Goal: Task Accomplishment & Management: Manage account settings

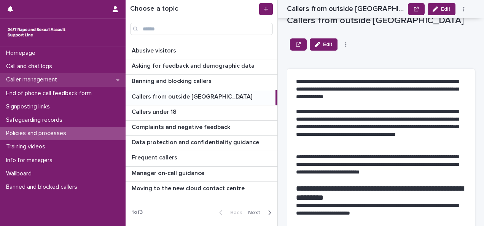
scroll to position [418, 0]
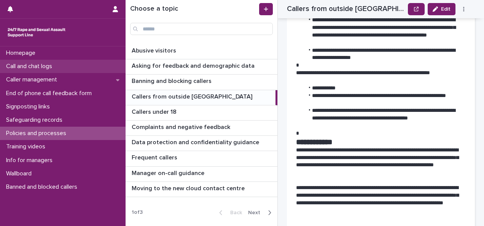
click at [60, 63] on div "Call and chat logs" at bounding box center [62, 66] width 125 height 13
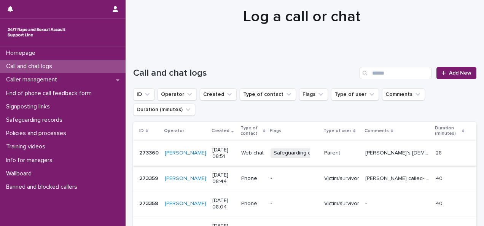
scroll to position [29, 0]
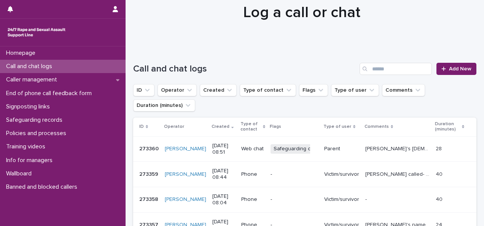
click at [349, 149] on p "Parent" at bounding box center [341, 149] width 35 height 6
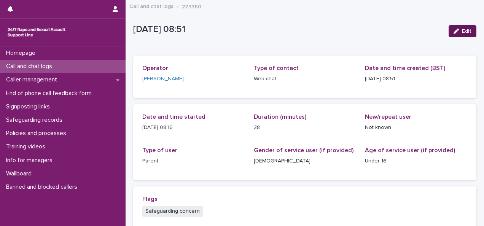
click at [453, 32] on icon "button" at bounding box center [455, 31] width 5 height 5
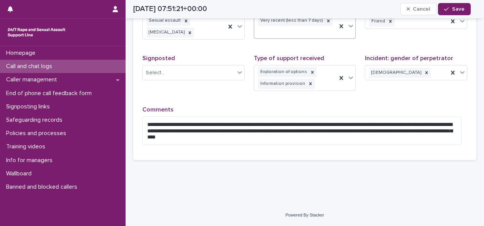
scroll to position [267, 0]
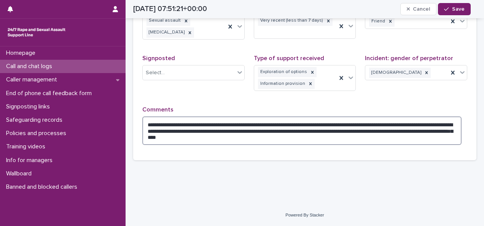
drag, startPoint x: 449, startPoint y: 124, endPoint x: 369, endPoint y: 125, distance: 80.2
click at [369, 125] on textarea "**********" at bounding box center [301, 130] width 319 height 29
type textarea "**********"
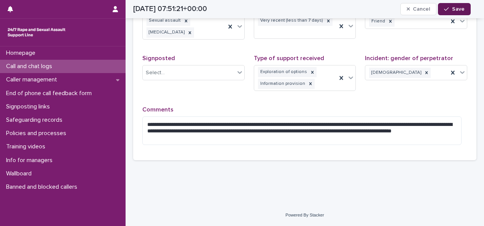
click at [458, 9] on span "Save" at bounding box center [458, 8] width 13 height 5
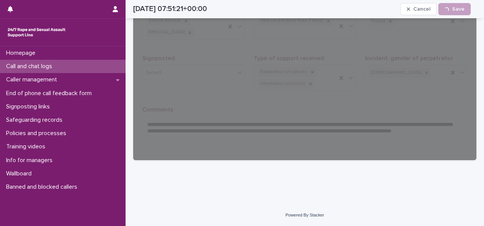
scroll to position [211, 0]
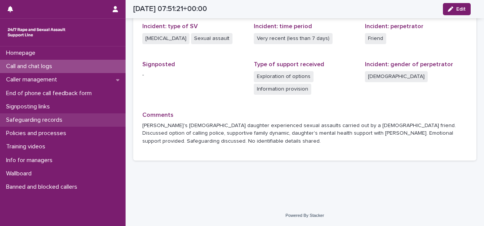
click at [53, 117] on p "Safeguarding records" at bounding box center [35, 119] width 65 height 7
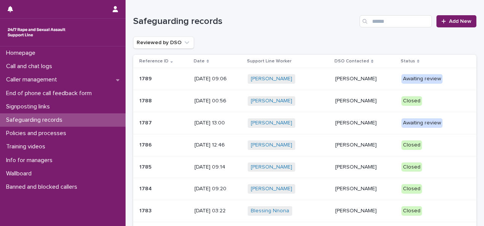
click at [358, 80] on p "[PERSON_NAME]" at bounding box center [365, 79] width 60 height 6
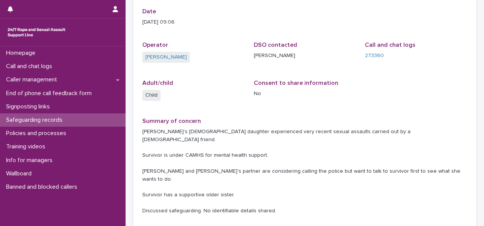
scroll to position [95, 0]
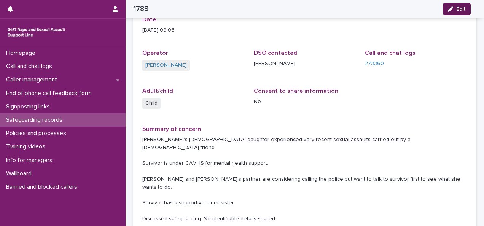
click at [461, 6] on span "Edit" at bounding box center [461, 8] width 10 height 5
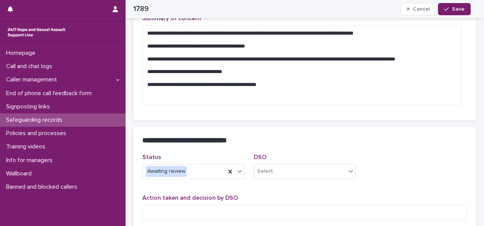
scroll to position [233, 0]
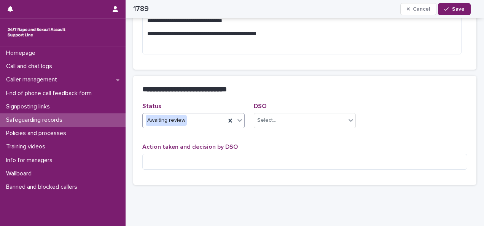
click at [193, 118] on div "Awaiting review" at bounding box center [184, 120] width 83 height 13
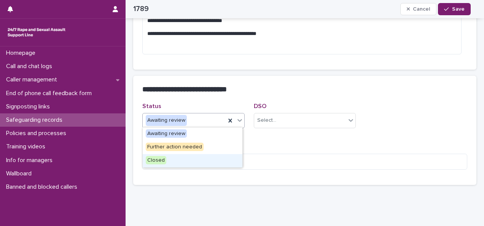
click at [155, 161] on span "Closed" at bounding box center [156, 160] width 21 height 8
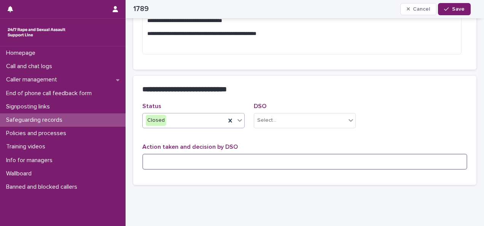
click at [173, 162] on textarea at bounding box center [304, 162] width 325 height 16
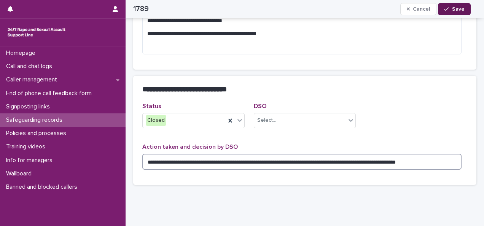
type textarea "**********"
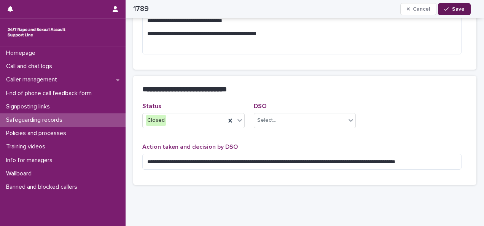
click at [462, 8] on span "Save" at bounding box center [458, 8] width 13 height 5
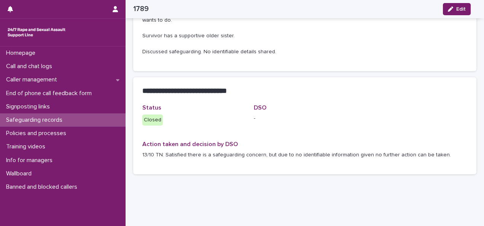
click at [67, 120] on p "Safeguarding records" at bounding box center [35, 119] width 65 height 7
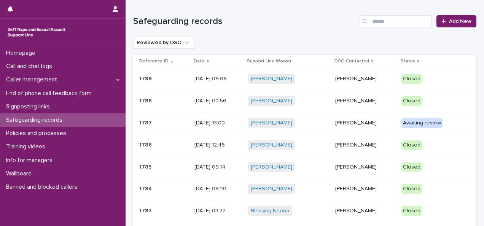
click at [305, 121] on div "[PERSON_NAME] + 0" at bounding box center [287, 123] width 81 height 10
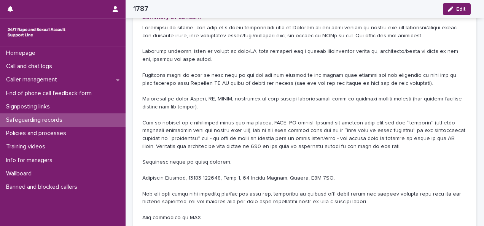
scroll to position [193, 0]
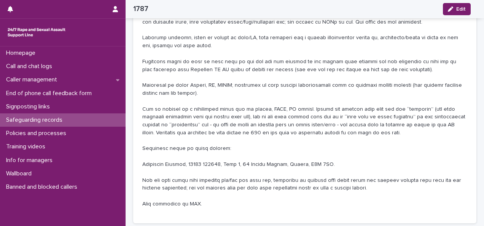
drag, startPoint x: 295, startPoint y: 93, endPoint x: 298, endPoint y: 119, distance: 25.7
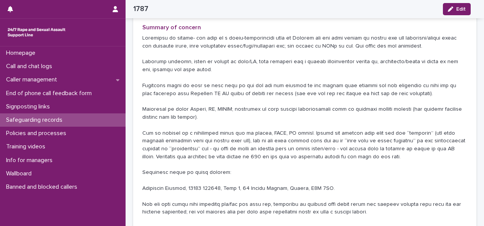
scroll to position [165, 0]
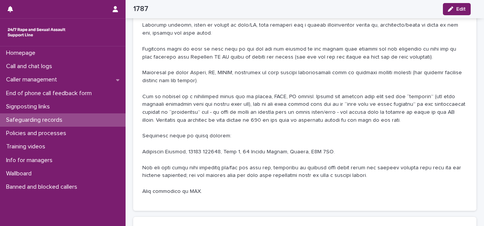
drag, startPoint x: 199, startPoint y: 146, endPoint x: 202, endPoint y: 161, distance: 15.4
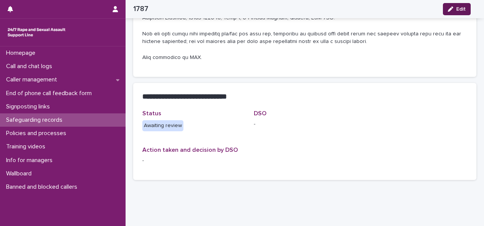
click at [458, 8] on span "Edit" at bounding box center [461, 8] width 10 height 5
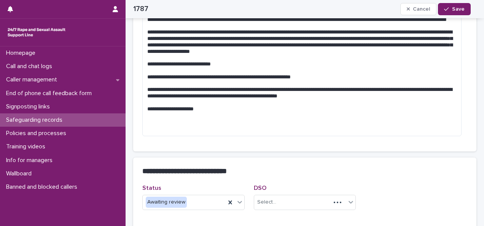
scroll to position [345, 0]
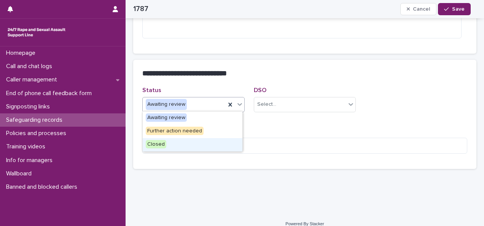
click at [158, 143] on span "Closed" at bounding box center [156, 144] width 21 height 8
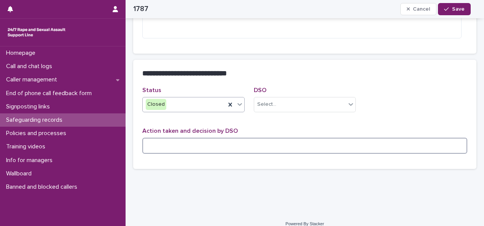
click at [160, 145] on textarea at bounding box center [304, 146] width 325 height 16
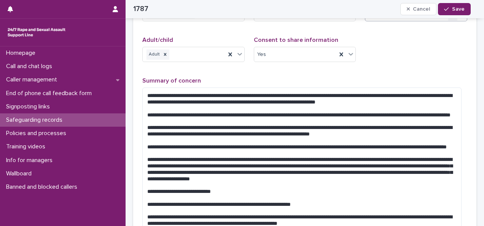
scroll to position [79, 0]
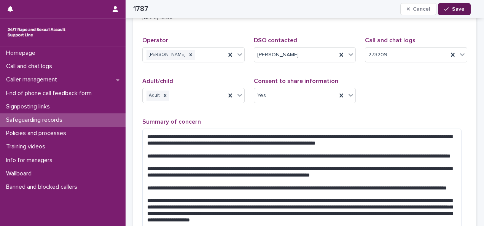
type textarea "**********"
click at [454, 8] on span "Save" at bounding box center [458, 8] width 13 height 5
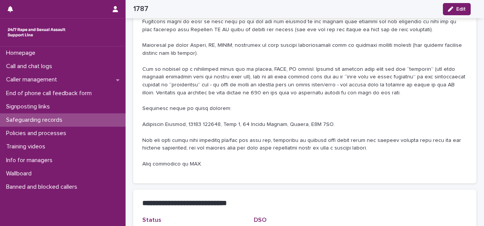
scroll to position [222, 0]
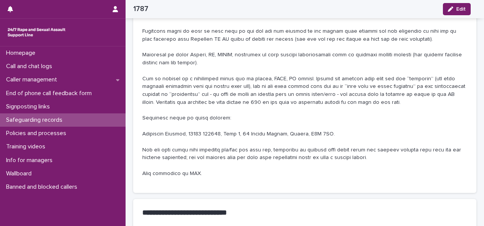
drag, startPoint x: 341, startPoint y: 68, endPoint x: 348, endPoint y: 63, distance: 9.3
click at [342, 67] on p at bounding box center [304, 79] width 325 height 198
click at [455, 8] on div "button" at bounding box center [451, 8] width 8 height 5
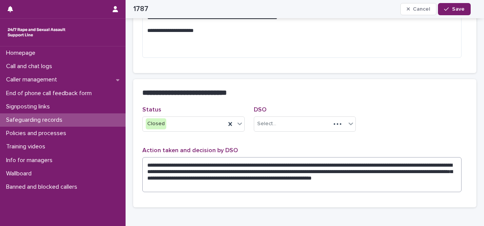
scroll to position [332, 0]
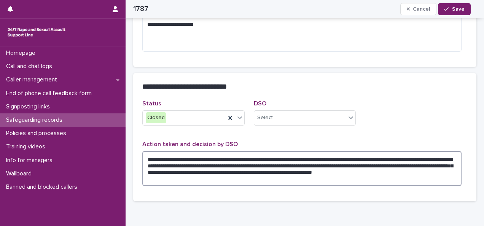
drag, startPoint x: 260, startPoint y: 159, endPoint x: 243, endPoint y: 162, distance: 17.4
click at [242, 158] on textarea "**********" at bounding box center [301, 168] width 319 height 35
drag, startPoint x: 297, startPoint y: 166, endPoint x: 286, endPoint y: 166, distance: 11.0
click at [286, 166] on textarea "**********" at bounding box center [301, 168] width 319 height 35
click at [331, 170] on textarea "**********" at bounding box center [301, 168] width 319 height 35
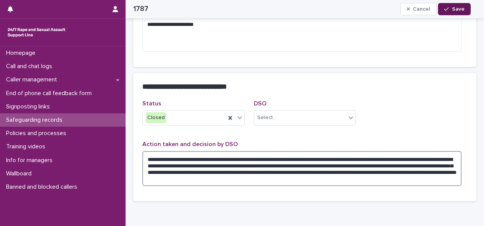
type textarea "**********"
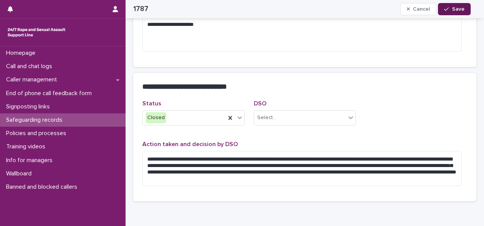
click at [458, 9] on span "Save" at bounding box center [458, 8] width 13 height 5
